Goal: Task Accomplishment & Management: Complete application form

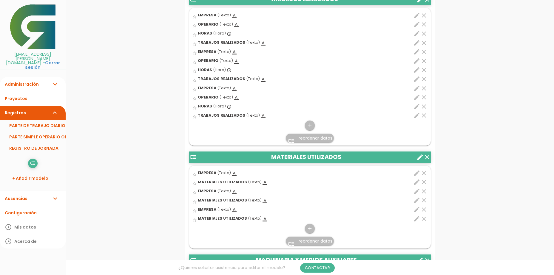
scroll to position [209, 0]
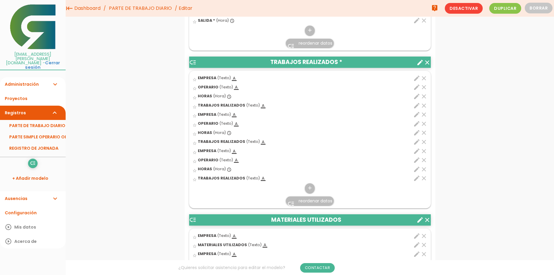
click at [427, 62] on icon "clear" at bounding box center [426, 62] width 7 height 7
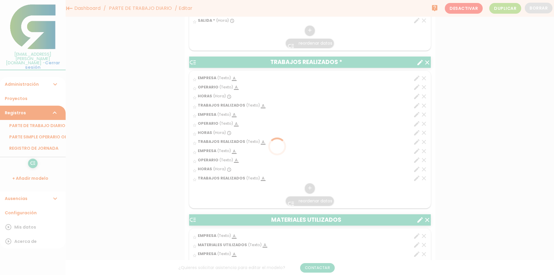
scroll to position [8, 0]
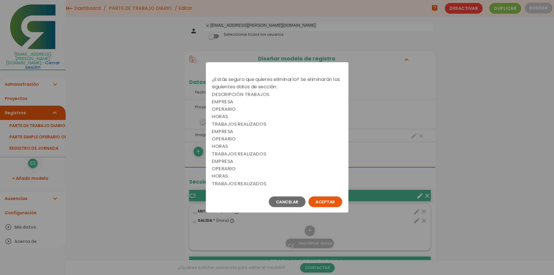
click at [320, 199] on button "Aceptar" at bounding box center [325, 202] width 34 height 11
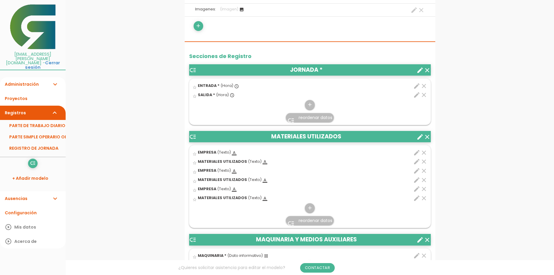
scroll to position [157, 0]
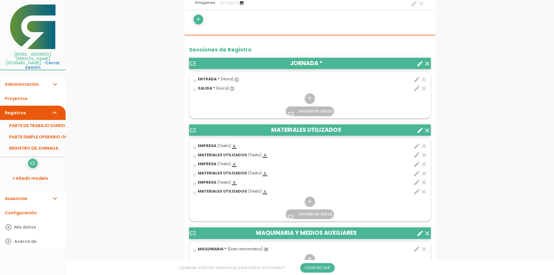
click at [426, 131] on icon "clear" at bounding box center [426, 130] width 7 height 7
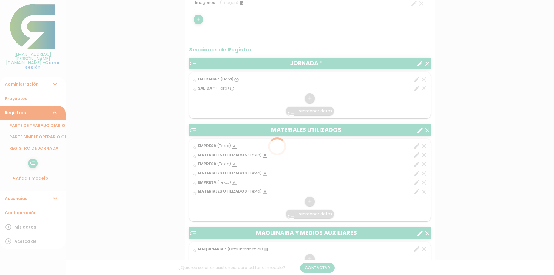
scroll to position [0, 0]
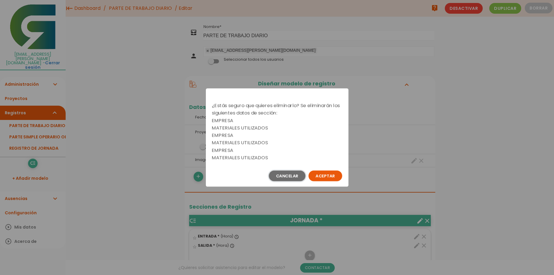
click at [305, 174] on button "Cancelar" at bounding box center [287, 176] width 37 height 11
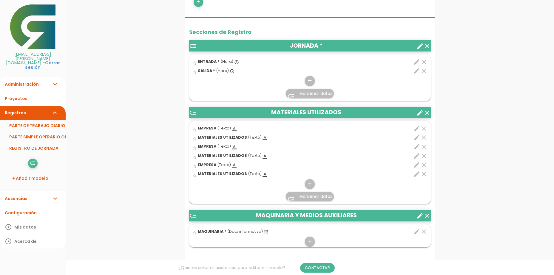
scroll to position [179, 0]
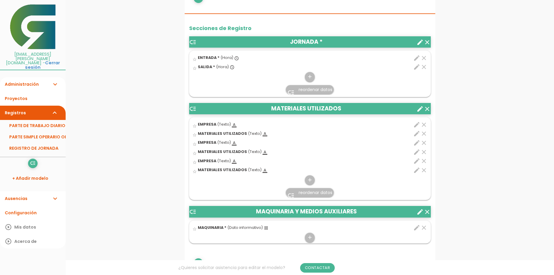
click at [425, 110] on icon "clear" at bounding box center [426, 109] width 7 height 7
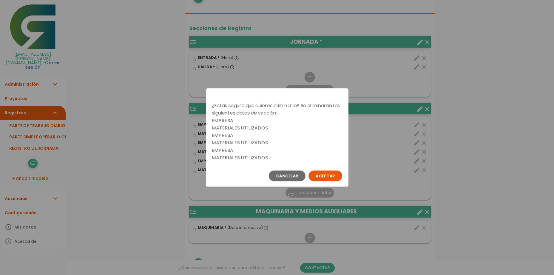
scroll to position [0, 0]
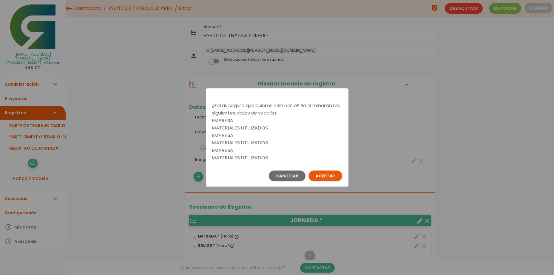
click at [321, 179] on button "Aceptar" at bounding box center [325, 176] width 34 height 11
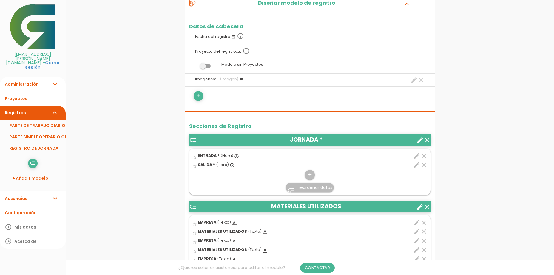
scroll to position [89, 0]
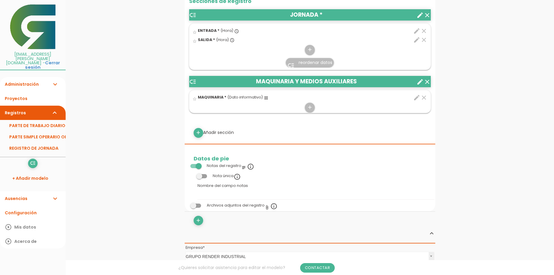
scroll to position [209, 0]
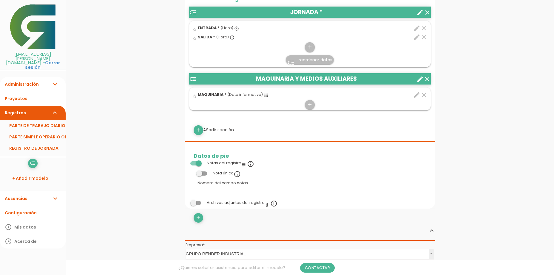
click at [426, 78] on icon "clear" at bounding box center [426, 79] width 7 height 7
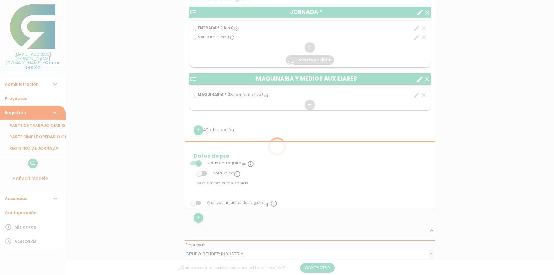
scroll to position [0, 0]
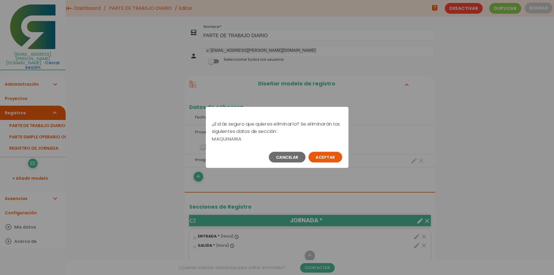
click at [320, 157] on button "Aceptar" at bounding box center [325, 157] width 34 height 11
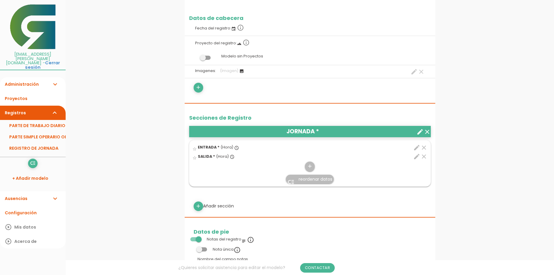
scroll to position [89, 0]
click at [427, 131] on icon "clear" at bounding box center [426, 131] width 7 height 7
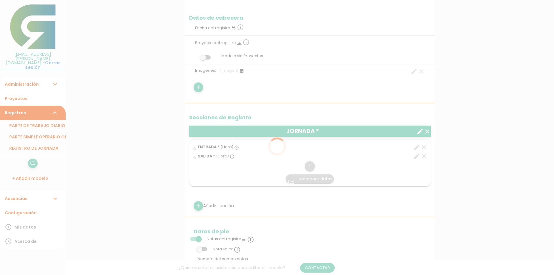
scroll to position [0, 0]
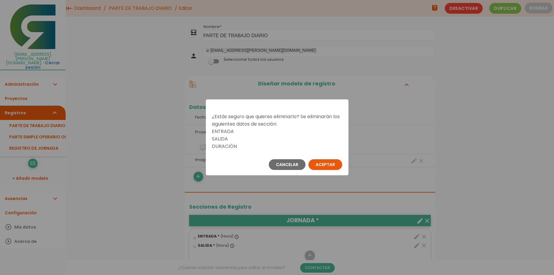
click at [317, 163] on button "Aceptar" at bounding box center [325, 164] width 34 height 11
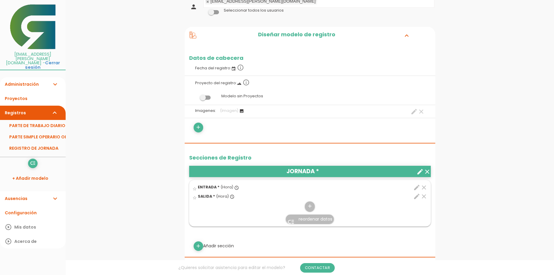
scroll to position [85, 0]
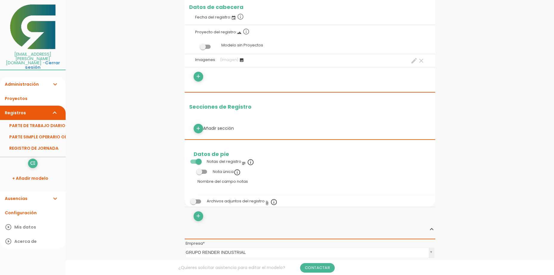
scroll to position [115, 0]
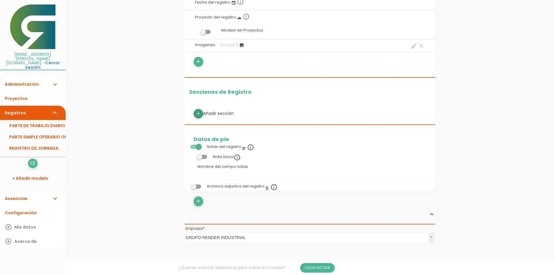
click at [200, 114] on icon "add" at bounding box center [198, 114] width 6 height 10
select select
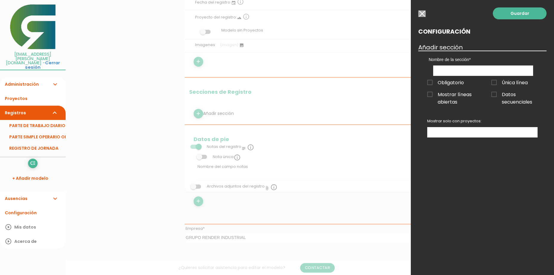
click at [469, 66] on div "Nombre de la sección" at bounding box center [483, 63] width 118 height 25
click at [470, 68] on input "text" at bounding box center [483, 71] width 100 height 10
type input "TRABAJOS REALIZADOS"
click at [512, 134] on ul at bounding box center [482, 133] width 110 height 10
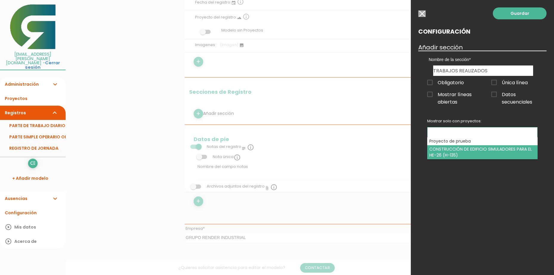
select select "329"
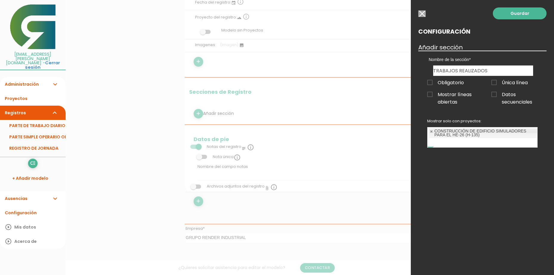
scroll to position [5, 0]
click at [516, 10] on link "Guardar" at bounding box center [519, 13] width 54 height 12
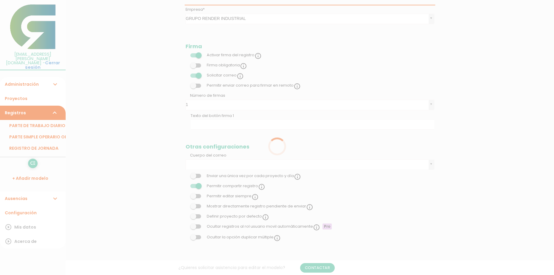
scroll to position [115, 0]
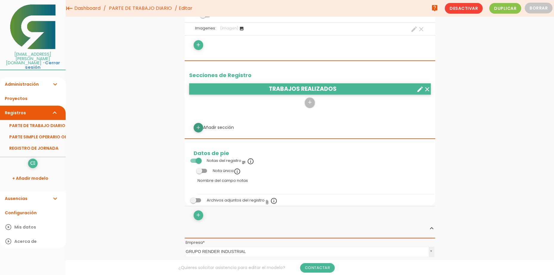
click at [197, 126] on icon "add" at bounding box center [198, 128] width 6 height 10
select select
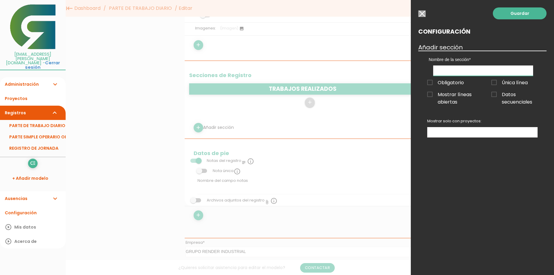
click at [446, 72] on input "text" at bounding box center [483, 71] width 100 height 10
type input "EMPRESA"
click at [504, 130] on ul at bounding box center [482, 133] width 110 height 10
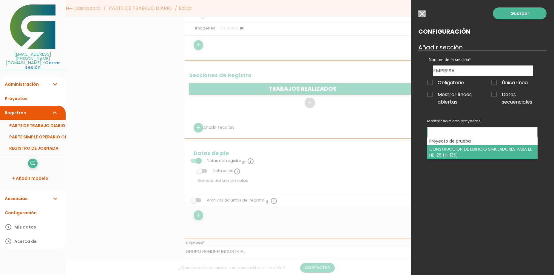
select select "329"
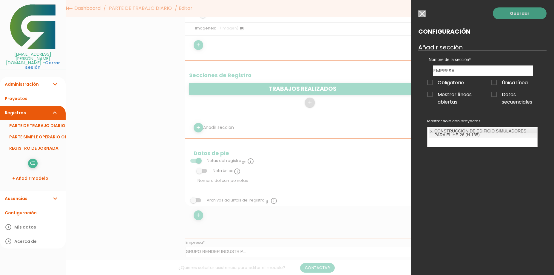
click at [513, 12] on link "Guardar" at bounding box center [519, 13] width 54 height 12
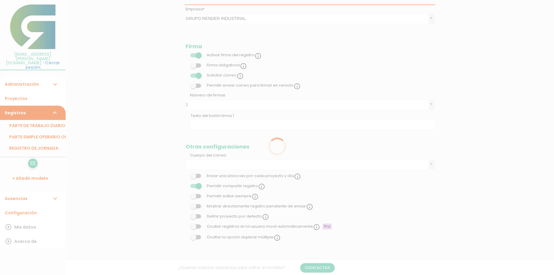
scroll to position [115, 0]
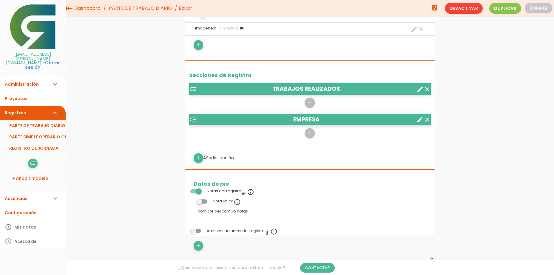
click at [193, 119] on icon "low_priority" at bounding box center [192, 119] width 7 height 7
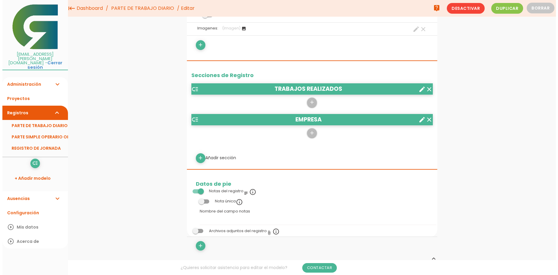
scroll to position [0, 0]
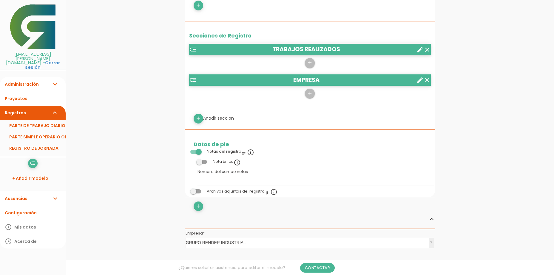
scroll to position [179, 0]
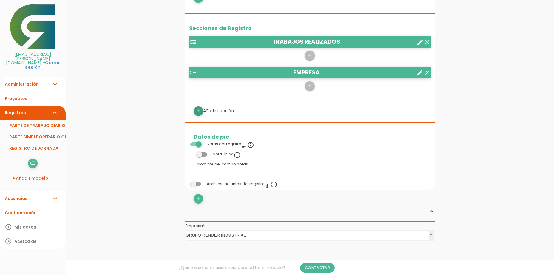
click at [196, 111] on icon "add" at bounding box center [198, 111] width 6 height 10
select select
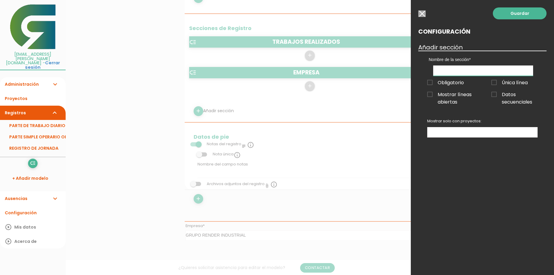
click at [454, 72] on input "text" at bounding box center [483, 71] width 100 height 10
type input "TRABAJADOR"
click at [512, 10] on link "Guardar" at bounding box center [519, 13] width 54 height 12
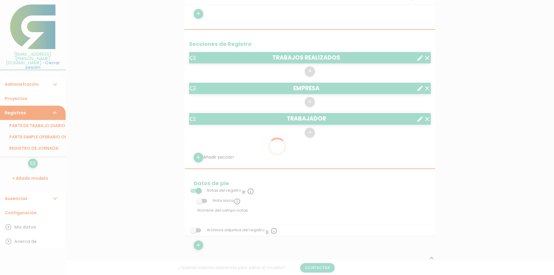
scroll to position [179, 0]
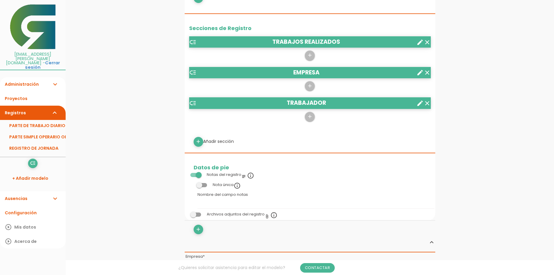
click at [194, 104] on icon "low_priority" at bounding box center [192, 103] width 7 height 7
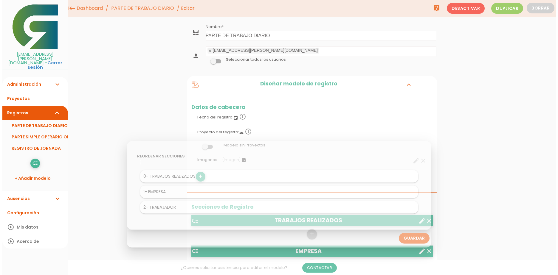
scroll to position [0, 0]
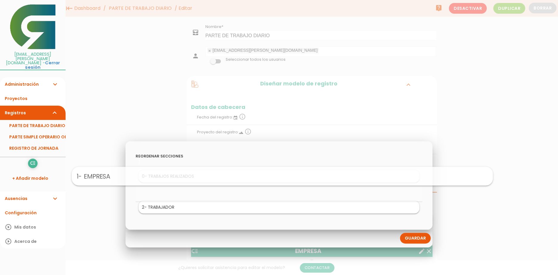
drag, startPoint x: 162, startPoint y: 193, endPoint x: 165, endPoint y: 177, distance: 16.4
drag, startPoint x: 166, startPoint y: 191, endPoint x: 166, endPoint y: 174, distance: 17.0
drag, startPoint x: 163, startPoint y: 207, endPoint x: 164, endPoint y: 187, distance: 20.6
click at [416, 237] on link "Guardar" at bounding box center [415, 238] width 31 height 11
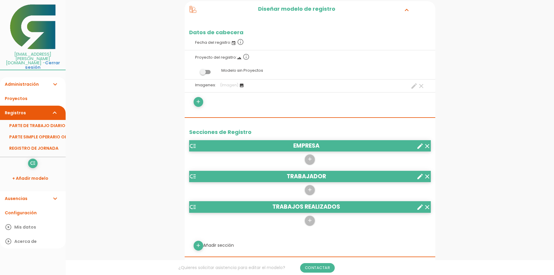
scroll to position [89, 0]
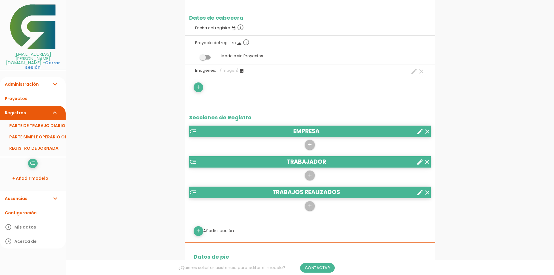
click at [232, 118] on h2 "Secciones de Registro" at bounding box center [309, 118] width 241 height 6
click at [230, 119] on h2 "Secciones de Registro" at bounding box center [309, 118] width 241 height 6
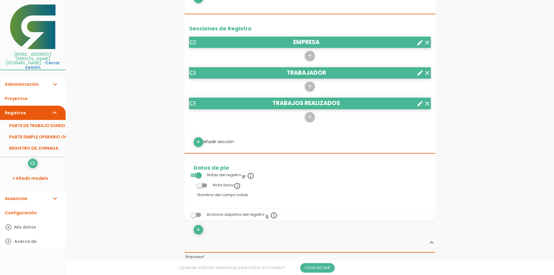
scroll to position [179, 0]
click at [310, 58] on icon "add" at bounding box center [310, 56] width 6 height 10
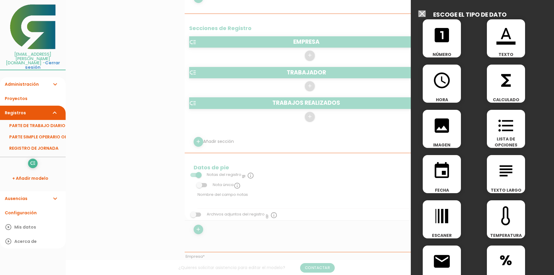
click at [491, 48] on div "format_color_text TEXTO" at bounding box center [505, 38] width 38 height 38
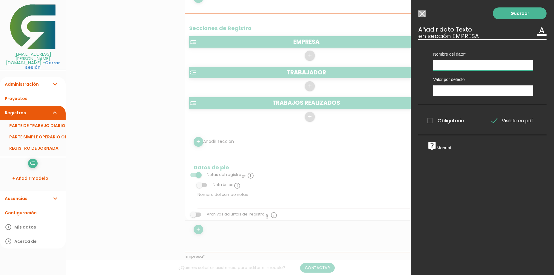
click at [470, 66] on input "text" at bounding box center [483, 65] width 100 height 10
type input "EMPRESA"
click at [494, 18] on link "Guardar" at bounding box center [519, 13] width 54 height 12
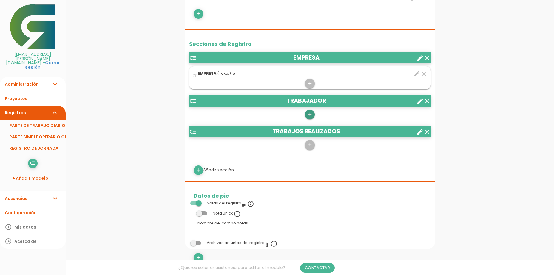
click at [308, 113] on icon "add" at bounding box center [310, 115] width 6 height 10
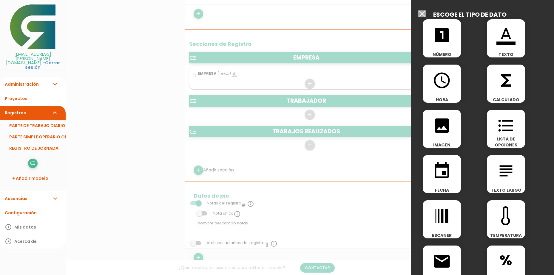
click at [496, 42] on icon "format_color_text" at bounding box center [505, 35] width 19 height 19
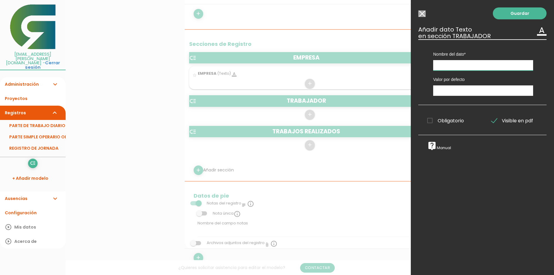
click at [459, 65] on input "text" at bounding box center [483, 65] width 100 height 10
type input "TRABAJADOR"
click at [493, 14] on link "Guardar" at bounding box center [519, 13] width 54 height 12
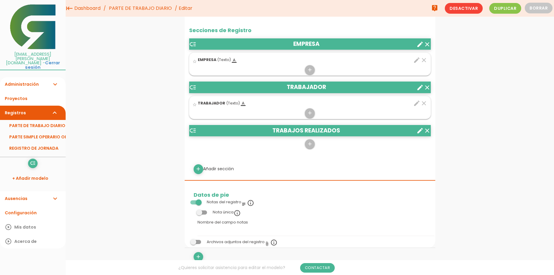
scroll to position [154, 0]
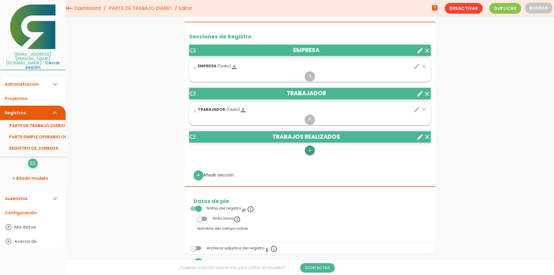
click at [310, 148] on icon "add" at bounding box center [310, 151] width 6 height 10
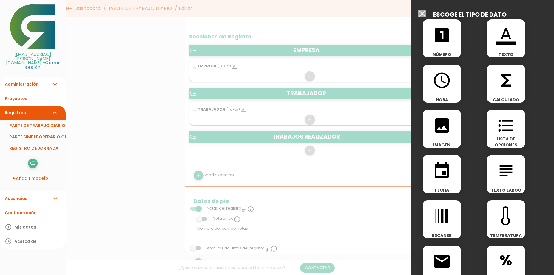
click at [508, 42] on icon "format_color_text" at bounding box center [505, 35] width 19 height 19
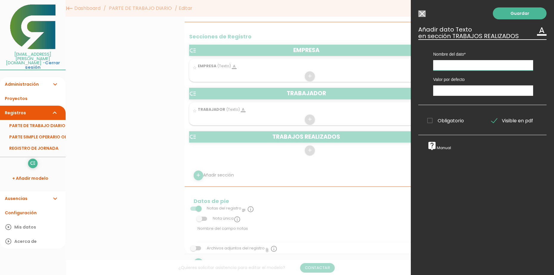
click at [446, 66] on input "text" at bounding box center [483, 65] width 100 height 10
type input "TRABAJOS REALIZADOS"
click at [506, 13] on link "Guardar" at bounding box center [519, 13] width 54 height 12
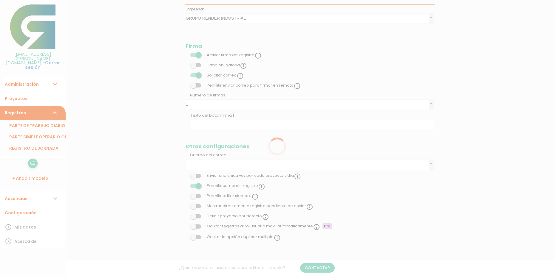
scroll to position [154, 0]
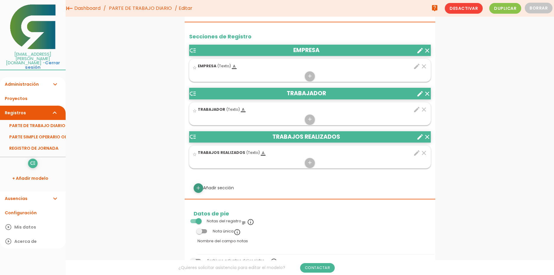
click at [199, 189] on icon "add" at bounding box center [198, 189] width 6 height 10
select select
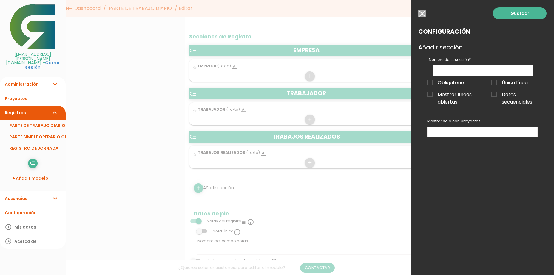
click at [459, 73] on input "text" at bounding box center [483, 71] width 100 height 10
type input "HORAS"
click at [482, 137] on div "No se encontraron resultados" at bounding box center [482, 132] width 110 height 10
click at [479, 134] on ul at bounding box center [482, 133] width 110 height 10
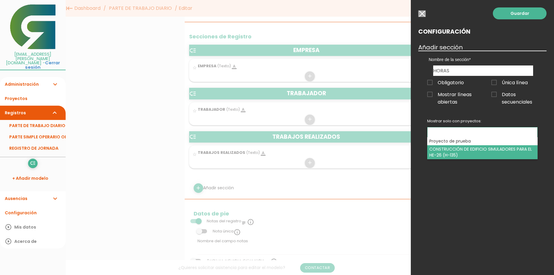
select select "329"
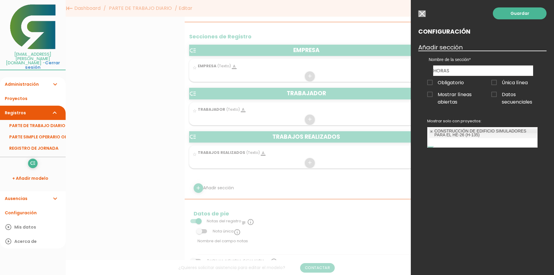
scroll to position [5, 0]
click at [519, 15] on link "Guardar" at bounding box center [519, 13] width 54 height 12
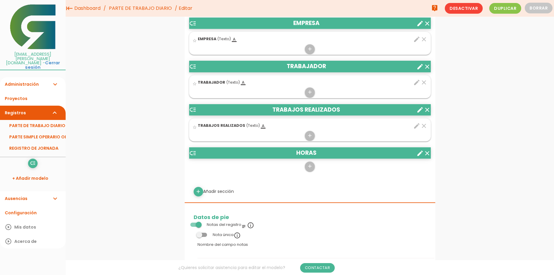
scroll to position [227, 0]
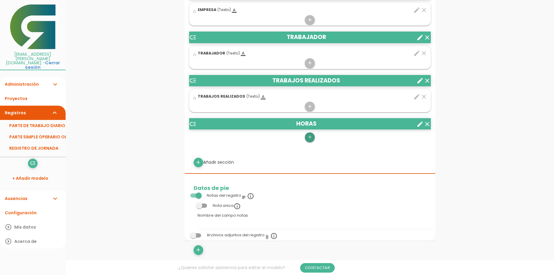
click at [308, 137] on icon "add" at bounding box center [310, 138] width 6 height 10
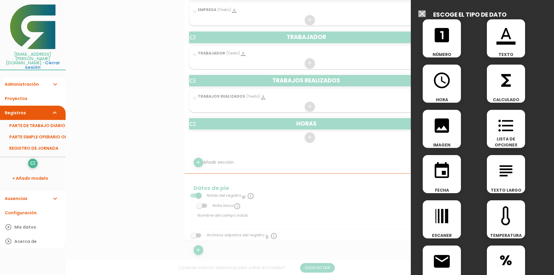
click at [445, 82] on icon "access_time" at bounding box center [441, 80] width 19 height 19
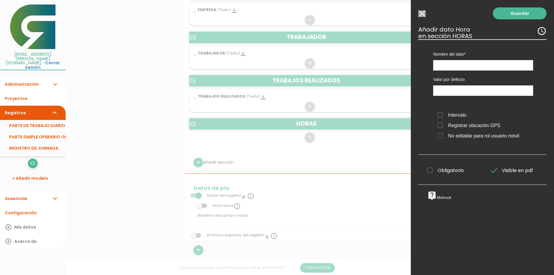
click at [444, 115] on span "Intervalo" at bounding box center [451, 114] width 29 height 7
click at [0, 0] on input "Intervalo" at bounding box center [0, 0] width 0 height 0
click at [468, 63] on input "text" at bounding box center [483, 65] width 100 height 10
type input "HORAS"
click at [511, 15] on link "Guardar" at bounding box center [519, 13] width 54 height 12
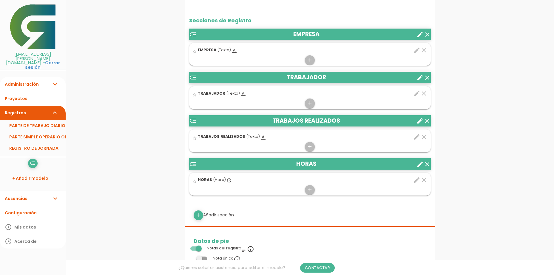
scroll to position [197, 0]
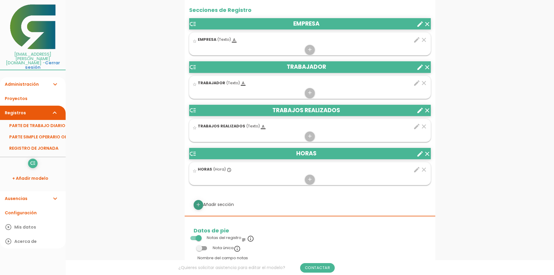
click at [199, 205] on icon "add" at bounding box center [198, 205] width 6 height 10
select select
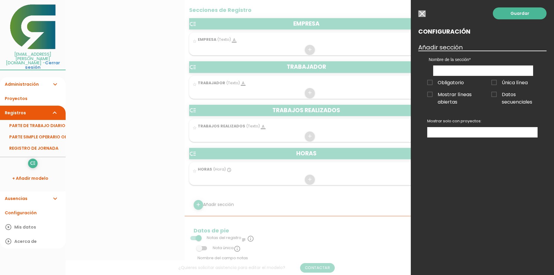
click at [456, 65] on div "Nombre de la sección EMPRESA TRABAJADOR TRABAJOS REALIZADOS HORAS" at bounding box center [483, 63] width 118 height 25
click at [456, 69] on input "text" at bounding box center [483, 71] width 100 height 10
click at [506, 16] on link "Guardar" at bounding box center [519, 13] width 54 height 12
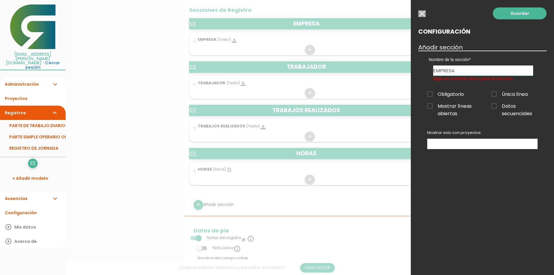
click at [457, 71] on input "EMPRESA" at bounding box center [483, 71] width 100 height 10
click at [458, 71] on input "EMPRESA" at bounding box center [483, 71] width 100 height 10
click at [458, 71] on input "EMPRESASA" at bounding box center [483, 71] width 100 height 10
click at [472, 71] on input "EMPRESASA" at bounding box center [483, 71] width 100 height 10
type input "EMPRESA"
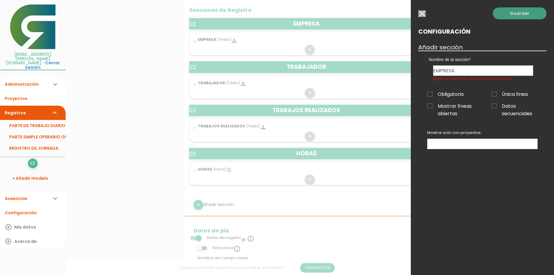
click at [500, 18] on link "Guardar" at bounding box center [519, 13] width 54 height 12
click at [502, 17] on link "Guardar" at bounding box center [519, 13] width 54 height 12
click at [458, 176] on div "Guardar Configuración Añadir sección Nombre de la sección EMPRESA TRABAJADOR TR…" at bounding box center [481, 137] width 143 height 275
click at [425, 13] on input "button" at bounding box center [421, 13] width 7 height 7
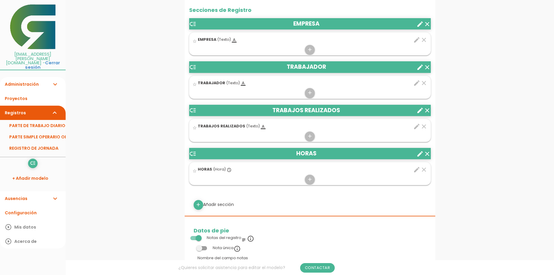
click at [425, 152] on icon "clear" at bounding box center [426, 154] width 7 height 7
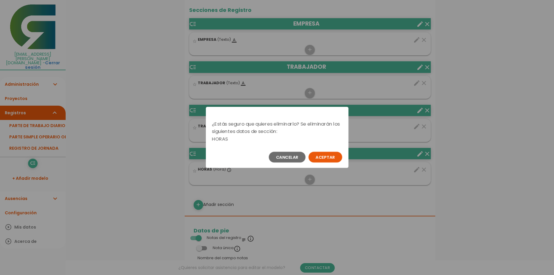
scroll to position [0, 0]
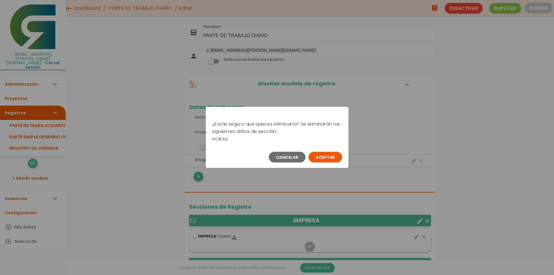
click at [308, 152] on button "Aceptar" at bounding box center [325, 157] width 34 height 11
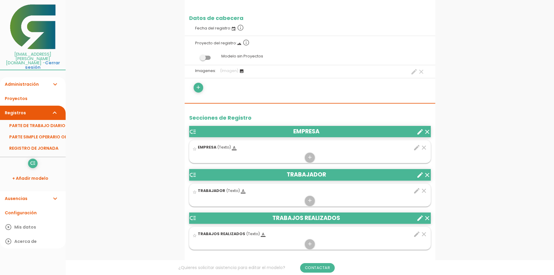
scroll to position [89, 0]
click at [426, 132] on icon "clear" at bounding box center [426, 131] width 7 height 7
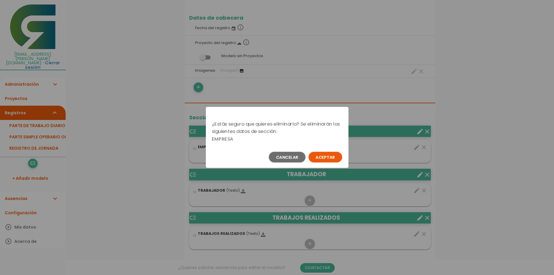
scroll to position [0, 0]
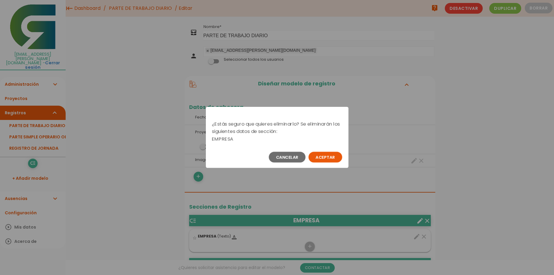
click at [308, 152] on button "Aceptar" at bounding box center [325, 157] width 34 height 11
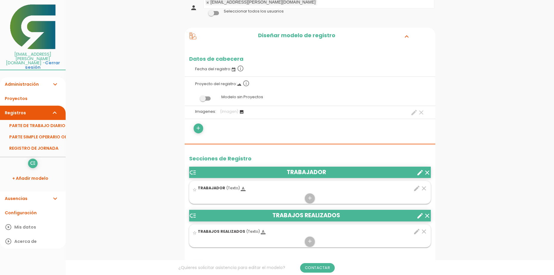
scroll to position [60, 0]
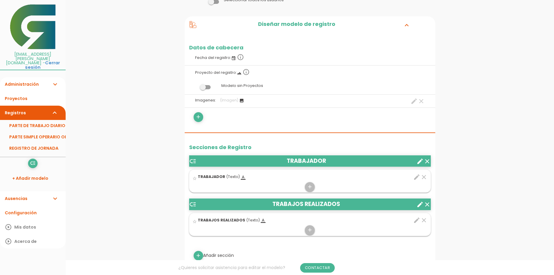
click at [428, 162] on icon "clear" at bounding box center [426, 161] width 7 height 7
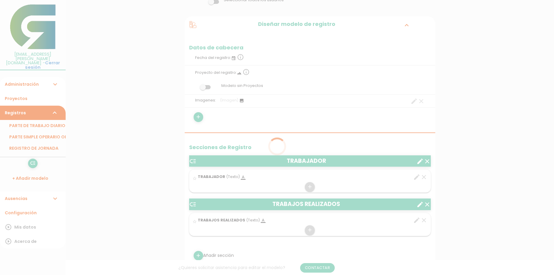
scroll to position [51, 0]
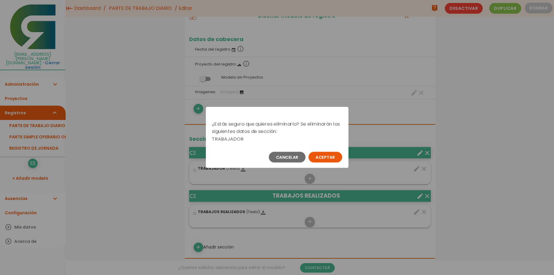
click at [308, 152] on button "Aceptar" at bounding box center [325, 157] width 34 height 11
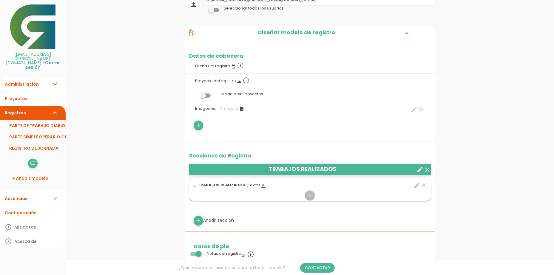
click at [427, 169] on icon "clear" at bounding box center [426, 169] width 7 height 7
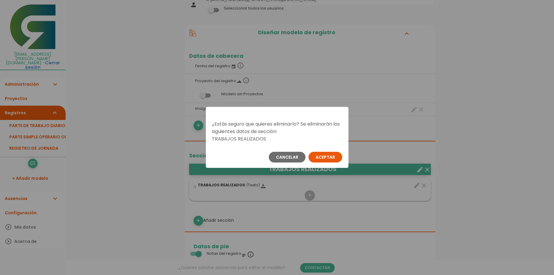
click at [308, 152] on button "Aceptar" at bounding box center [325, 157] width 34 height 11
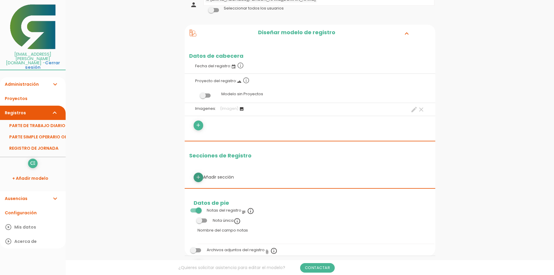
click at [199, 178] on icon "add" at bounding box center [198, 178] width 6 height 10
select select
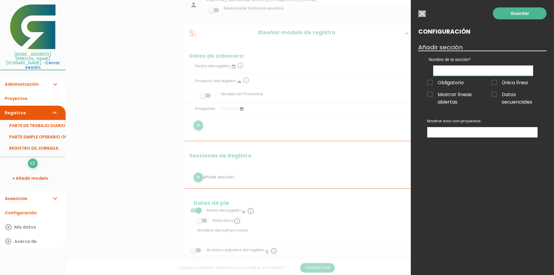
click at [450, 72] on input "text" at bounding box center [483, 71] width 100 height 10
click at [492, 69] on input "TRABAJOS RE" at bounding box center [483, 71] width 100 height 10
type input "TRABAJOS REALIZADOS"
click at [447, 128] on input "Mostrar solo con proyectos: No se encontraron resultados Proyecto de prueba CON…" at bounding box center [482, 132] width 110 height 8
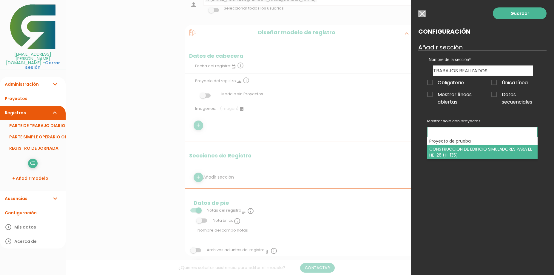
select select "329"
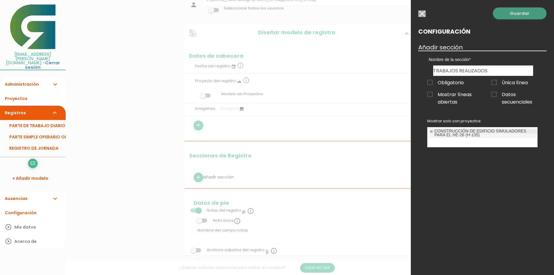
click at [516, 12] on link "Guardar" at bounding box center [519, 13] width 54 height 12
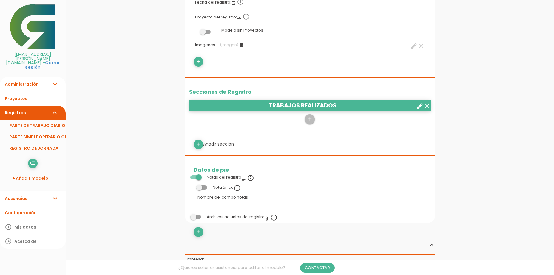
scroll to position [141, 0]
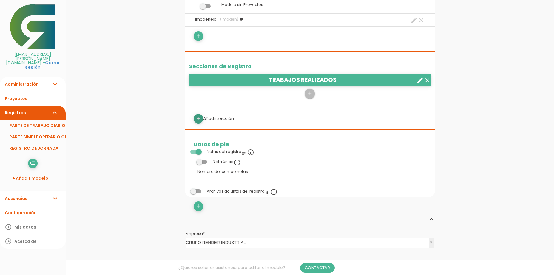
click at [198, 120] on icon "add" at bounding box center [198, 119] width 6 height 10
select select
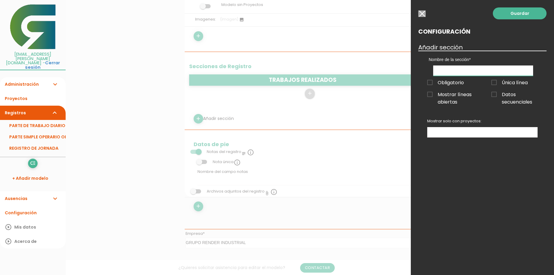
click at [466, 69] on input "text" at bounding box center [483, 71] width 100 height 10
click at [497, 187] on div "Guardar Configuración Añadir sección Nombre de la sección TRABAJOS REALIZADOS O…" at bounding box center [481, 137] width 143 height 275
click at [460, 69] on input "text" at bounding box center [483, 71] width 100 height 10
click at [463, 158] on div "Guardar Configuración Añadir sección Nombre de la sección TRABAJOS REALIZADOS O…" at bounding box center [481, 137] width 143 height 275
click at [422, 14] on input "button" at bounding box center [421, 13] width 7 height 7
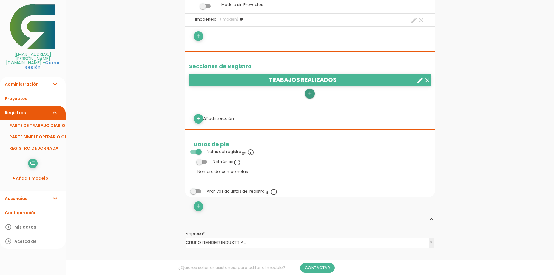
click at [307, 94] on icon "add" at bounding box center [310, 94] width 6 height 10
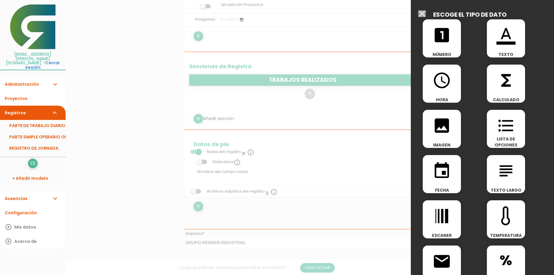
click at [497, 36] on icon "format_color_text" at bounding box center [505, 35] width 19 height 19
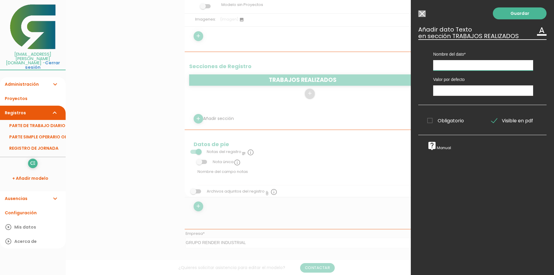
click at [452, 68] on input "text" at bounding box center [483, 65] width 100 height 10
type input "t"
type input "Trabajos Realizados"
click at [507, 11] on link "Guardar" at bounding box center [519, 13] width 54 height 12
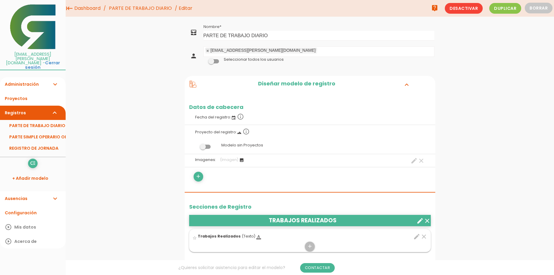
click at [38, 106] on link "Registros expand_more" at bounding box center [33, 113] width 66 height 14
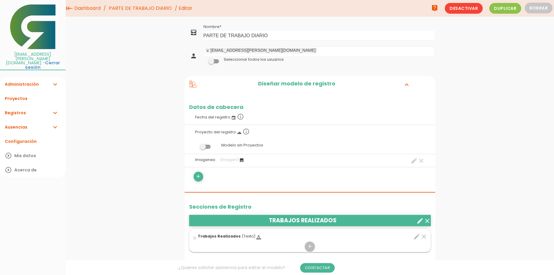
click at [37, 106] on link "Registros expand_more" at bounding box center [33, 113] width 66 height 14
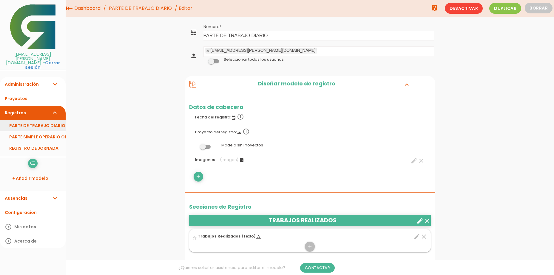
click at [38, 120] on link "PARTE DE TRABAJO DIARIO" at bounding box center [33, 125] width 66 height 11
